Goal: Ask a question: Seek information or help from site administrators or community

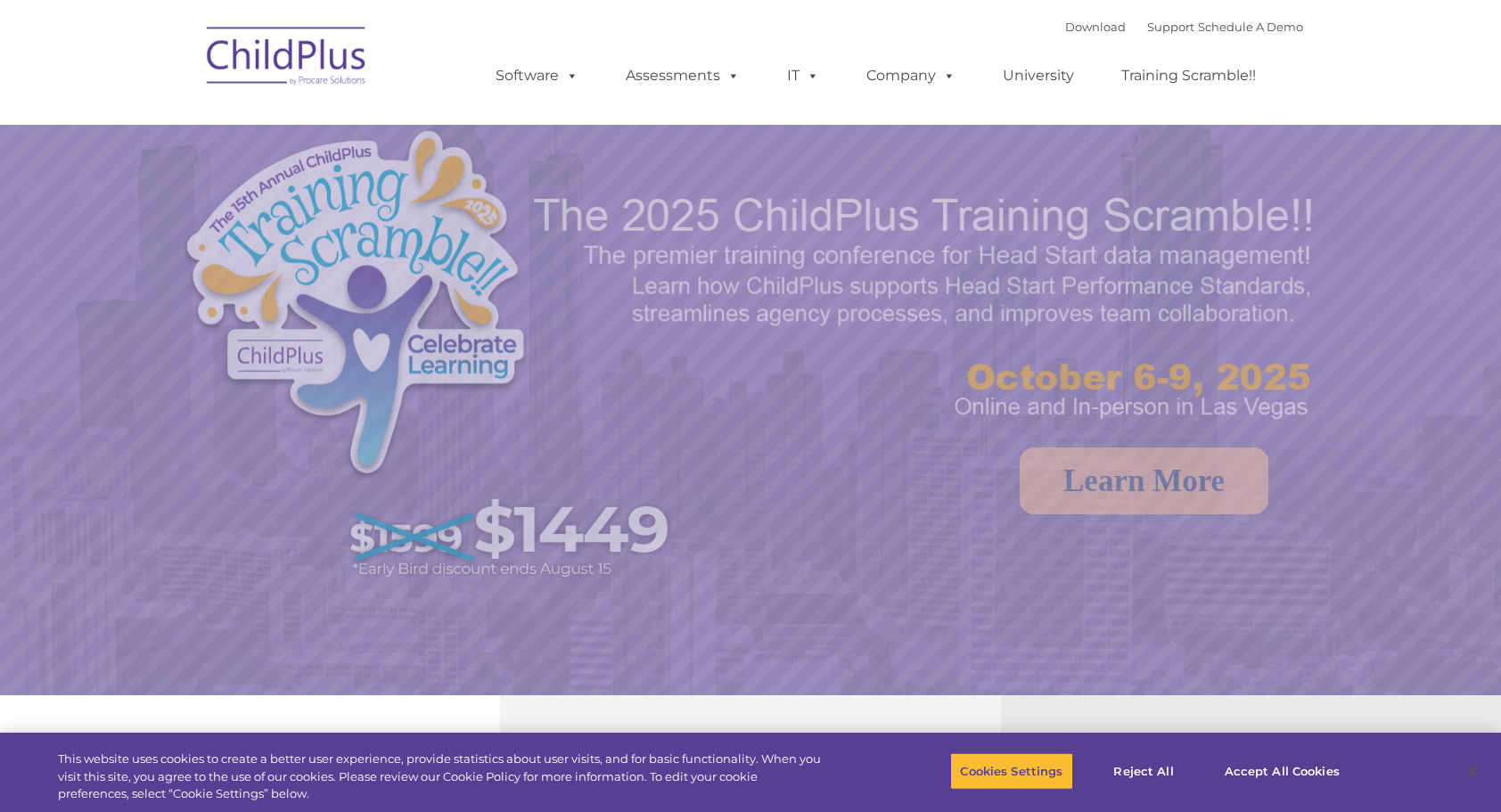
select select "MEDIUM"
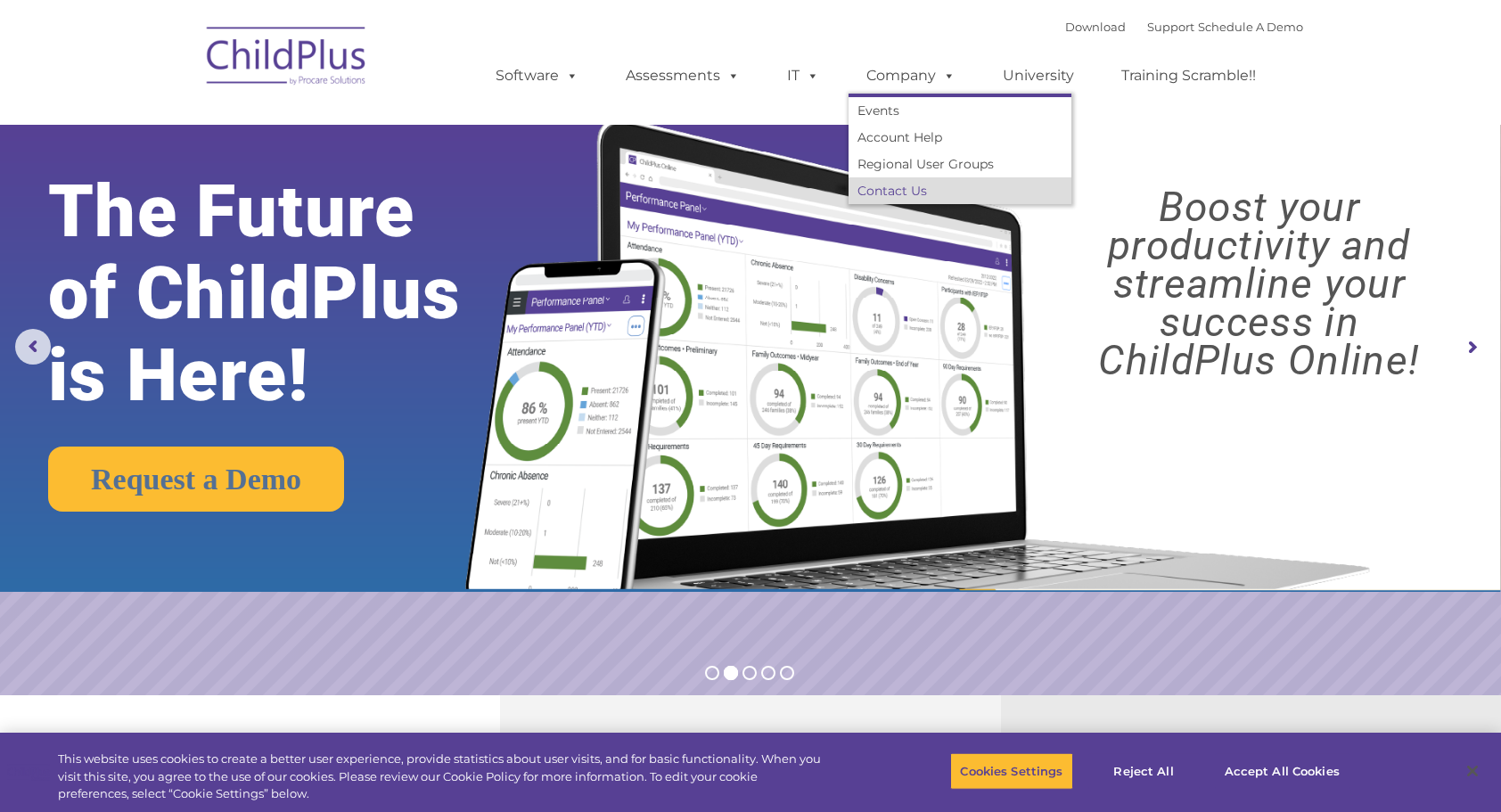
click at [876, 193] on link "Contact Us" at bounding box center [961, 190] width 223 height 27
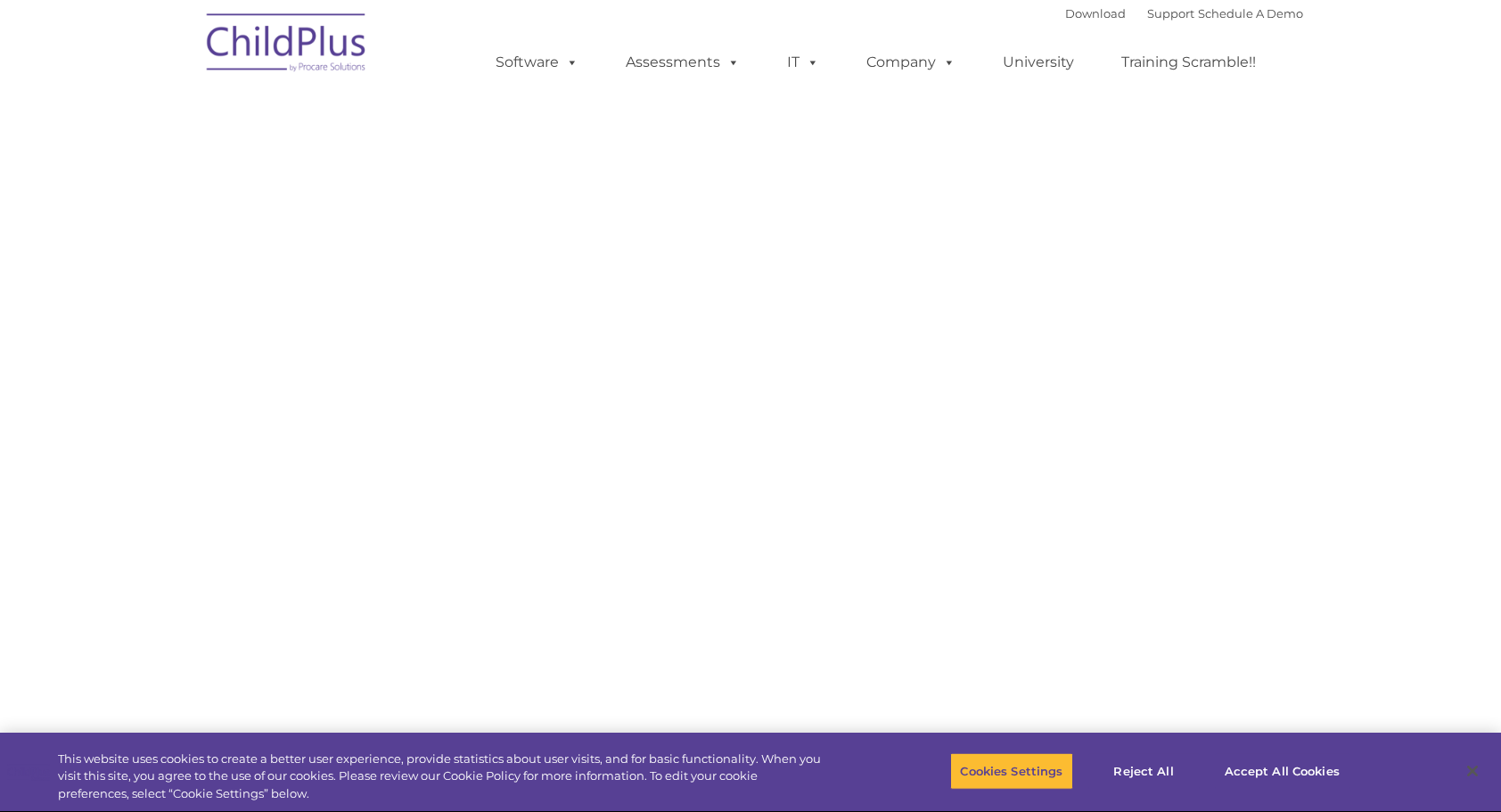
select select "MEDIUM"
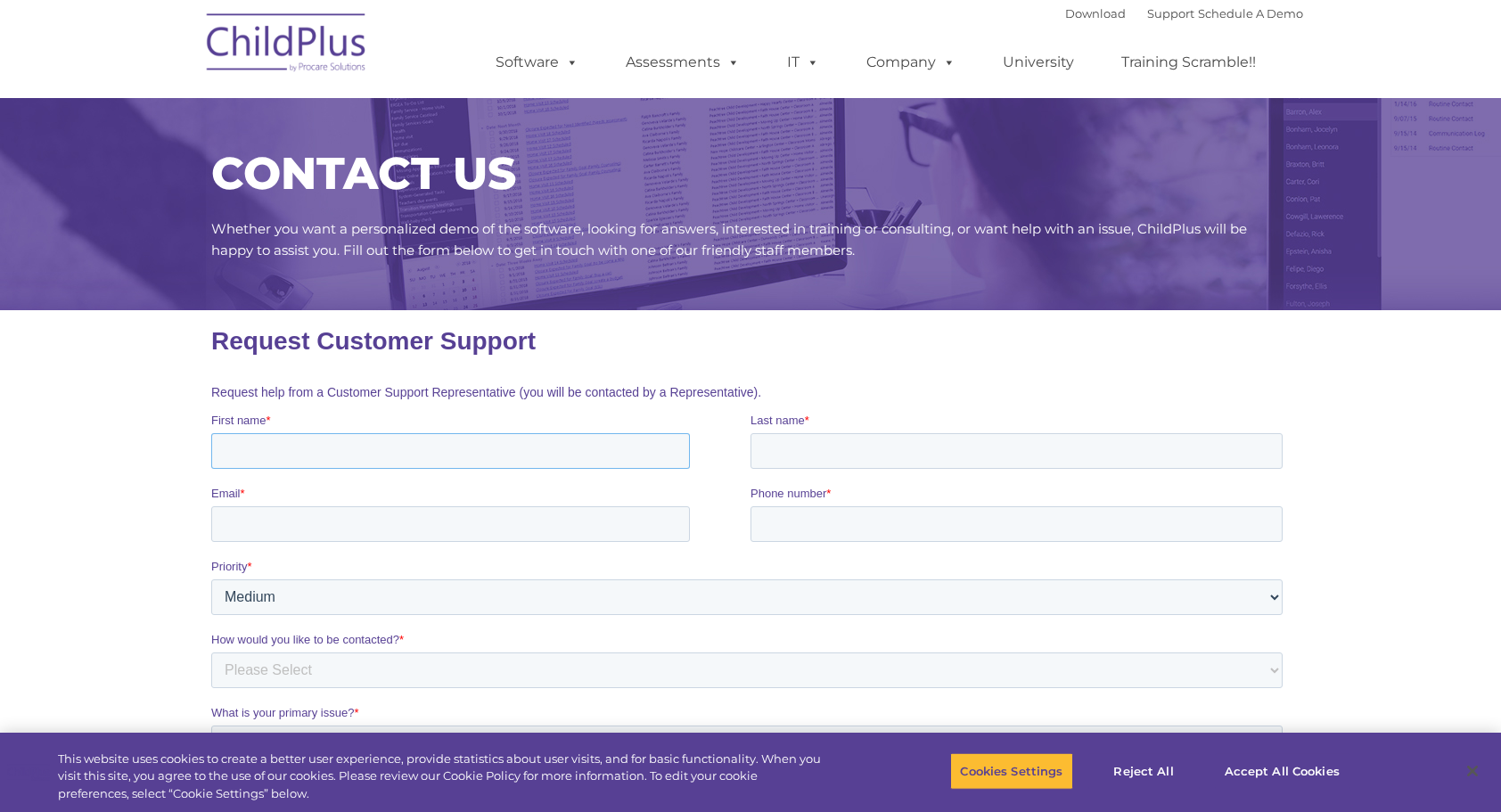
click at [306, 463] on input "First name *" at bounding box center [450, 451] width 479 height 36
type input "Miranda"
type input "Perkins"
type input "miranda.perkins@lc-caa.org"
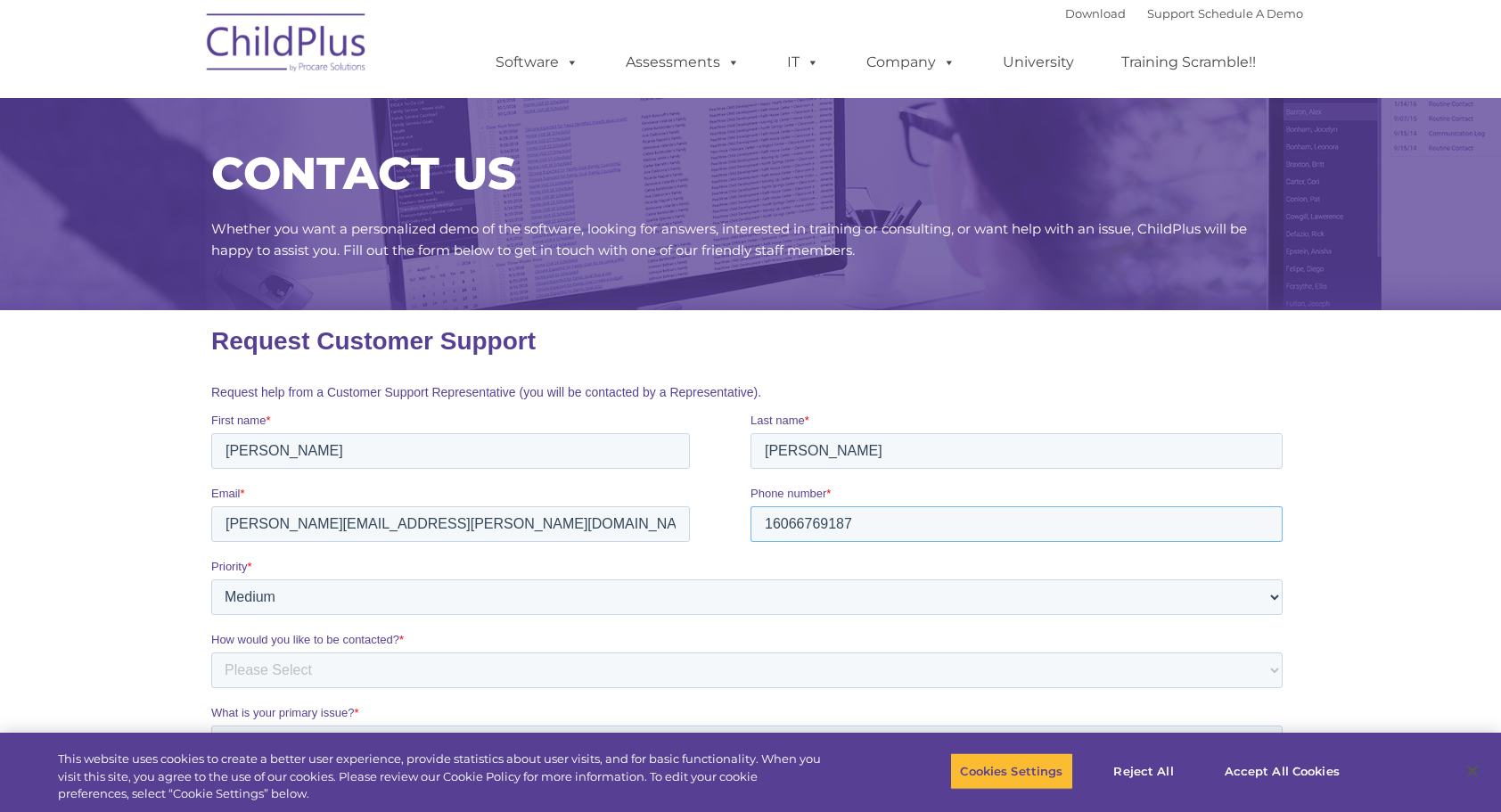
click at [854, 521] on input "16066769187" at bounding box center [1016, 524] width 533 height 36
type input "1"
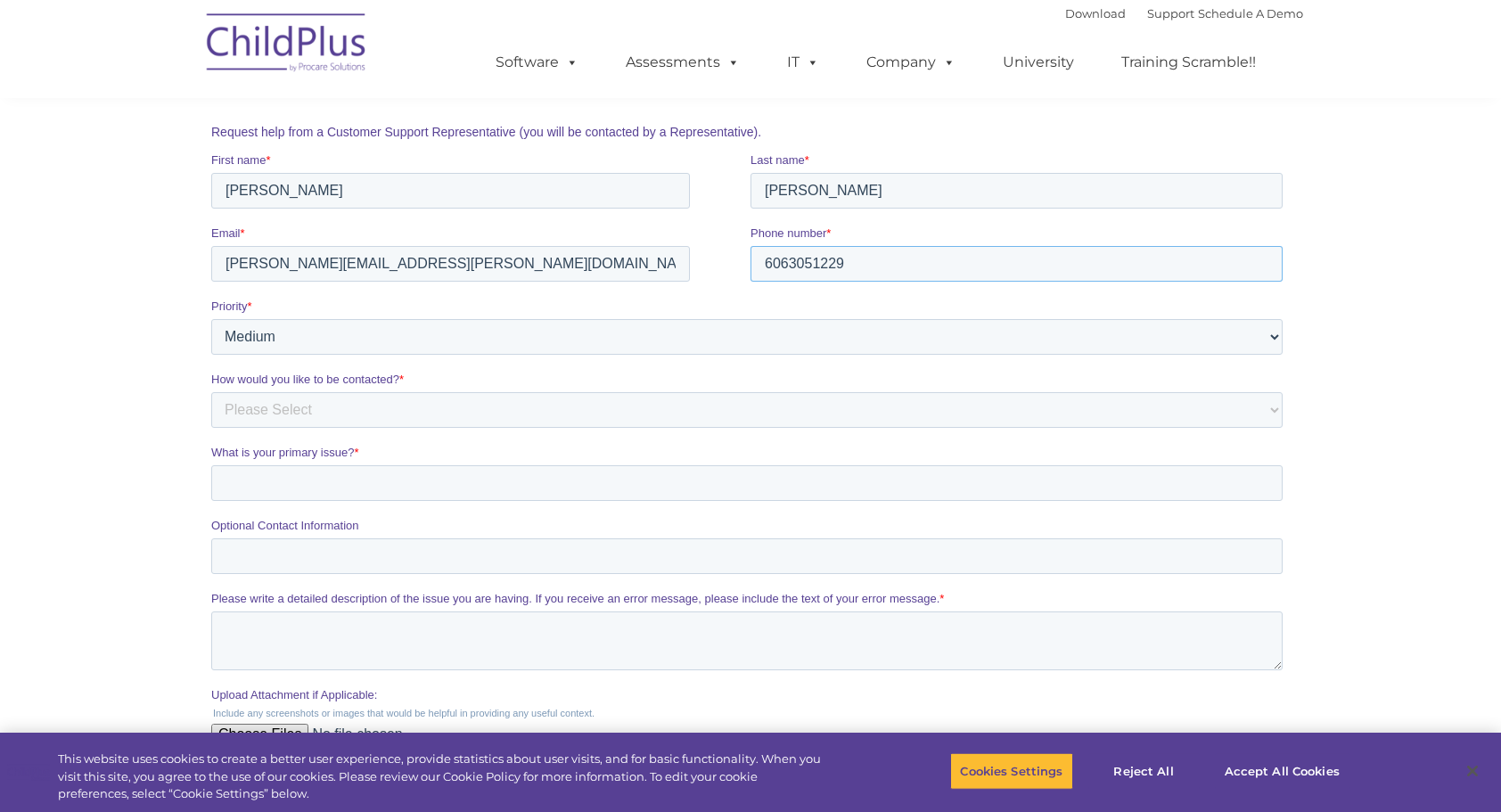
scroll to position [261, 0]
type input "6063051229"
click at [338, 414] on select "Please Select Phone Email" at bounding box center [747, 409] width 1071 height 36
select select "Email"
click at [211, 391] on select "Please Select Phone Email" at bounding box center [747, 409] width 1071 height 36
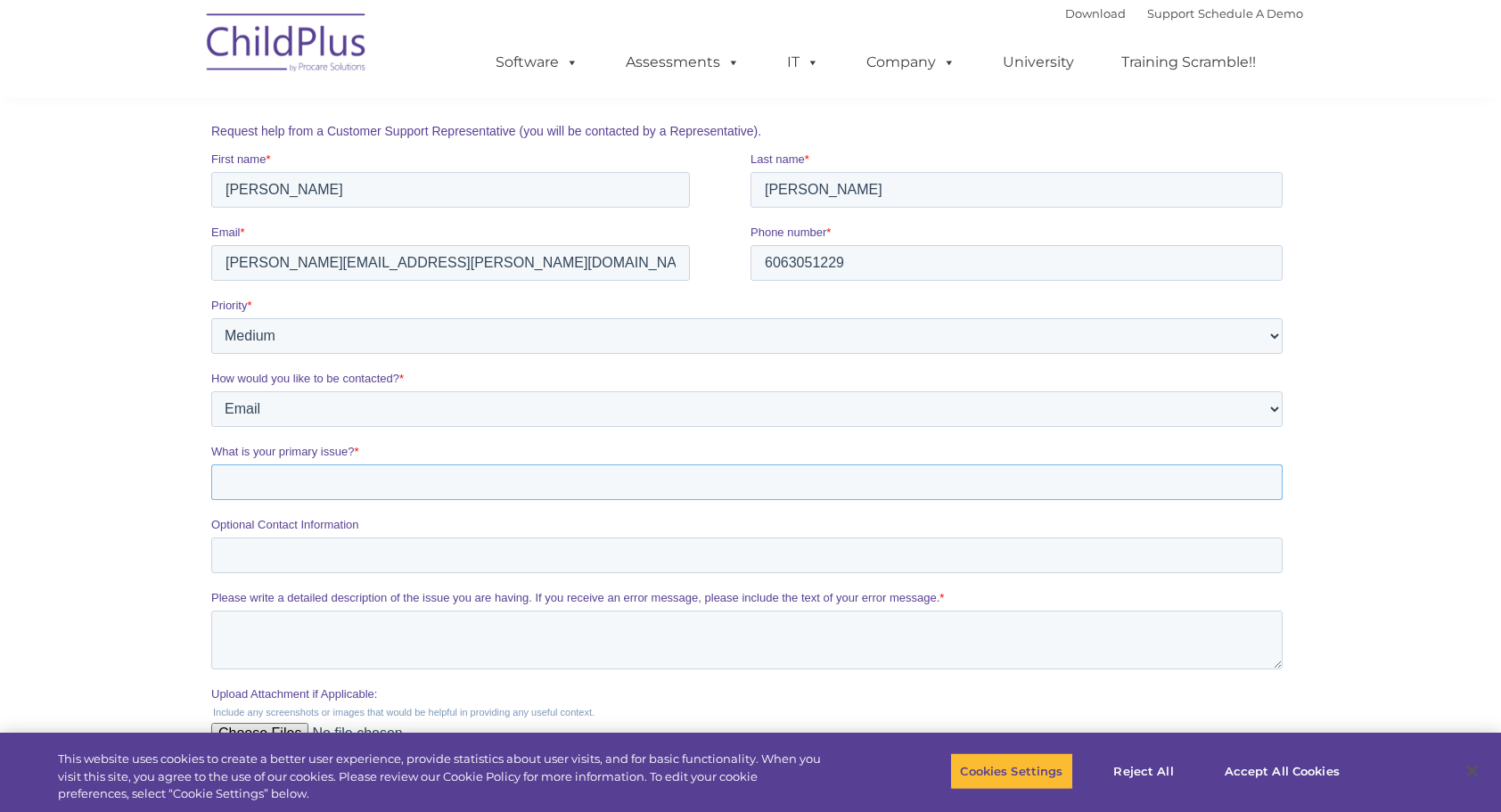
click at [303, 484] on input "What is your primary issue? *" at bounding box center [747, 483] width 1071 height 36
drag, startPoint x: 303, startPoint y: 484, endPoint x: 324, endPoint y: 479, distance: 21.6
click at [324, 479] on input "What is your primary issue? *" at bounding box center [747, 483] width 1071 height 36
type input "resetting my password"
click at [307, 552] on input "Optional Contact Information" at bounding box center [747, 555] width 1071 height 36
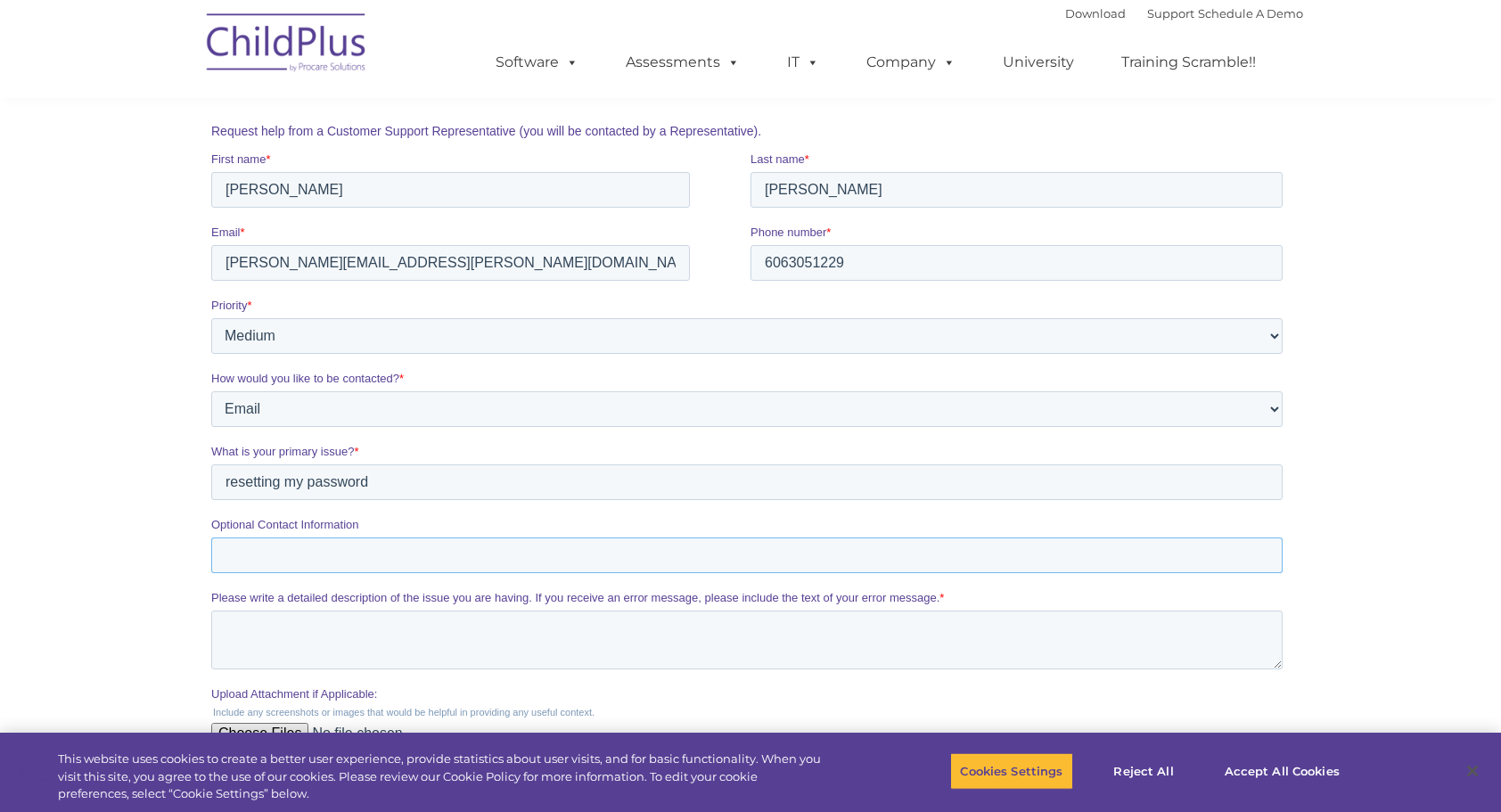
scroll to position [422, 0]
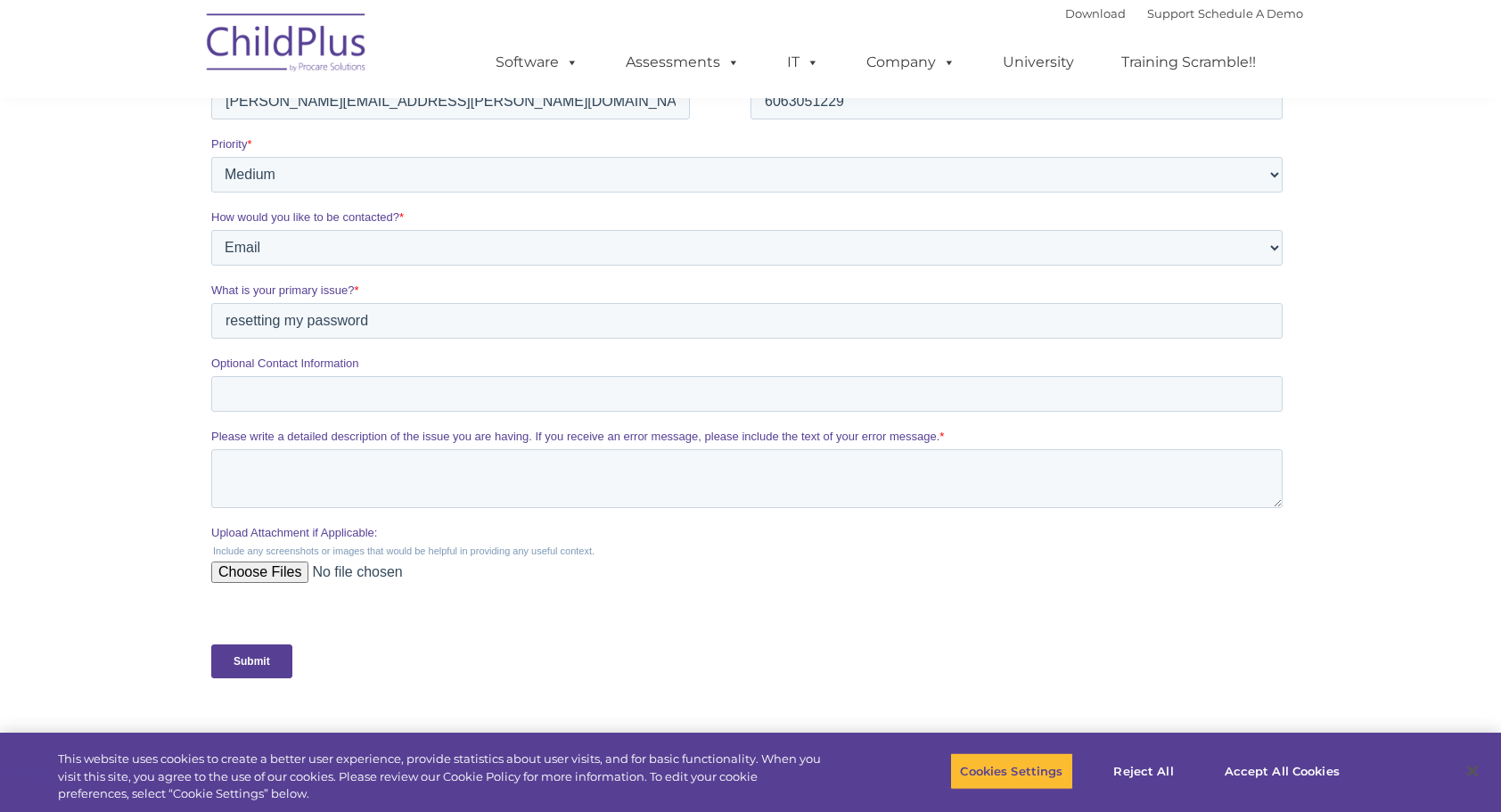
click at [286, 443] on span "Please write a detailed description of the issue you are having. If you receive…" at bounding box center [575, 436] width 729 height 13
click at [286, 449] on textarea "Please write a detailed description of the issue you are having. If you receive…" at bounding box center [747, 478] width 1071 height 59
type textarea "I need to reset my password"
click at [264, 658] on input "Submit" at bounding box center [251, 661] width 81 height 34
